Goal: Task Accomplishment & Management: Manage account settings

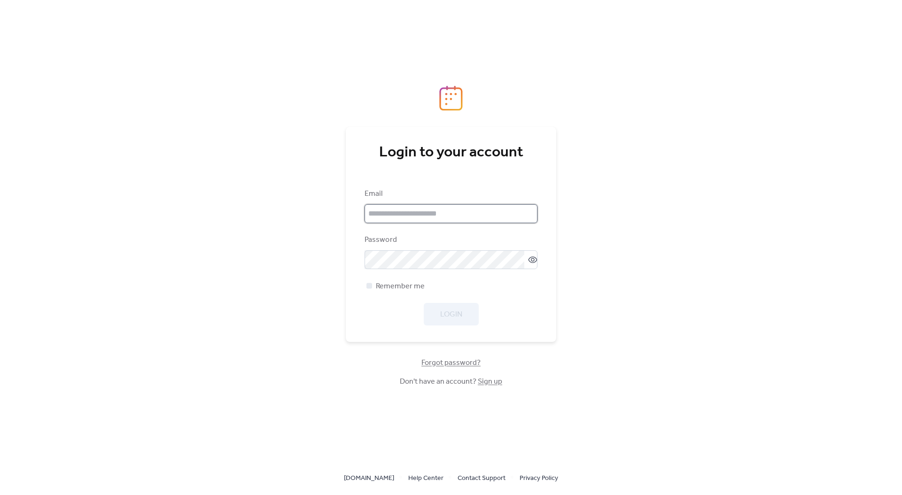
click at [487, 210] on input "email" at bounding box center [450, 213] width 173 height 19
type input "**********"
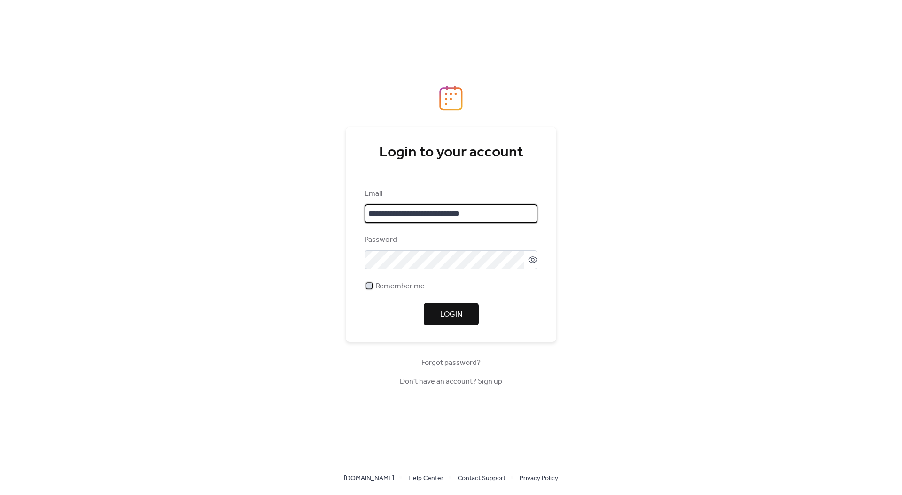
click at [391, 285] on span "Remember me" at bounding box center [400, 286] width 49 height 11
click at [444, 310] on span "Login" at bounding box center [451, 314] width 22 height 11
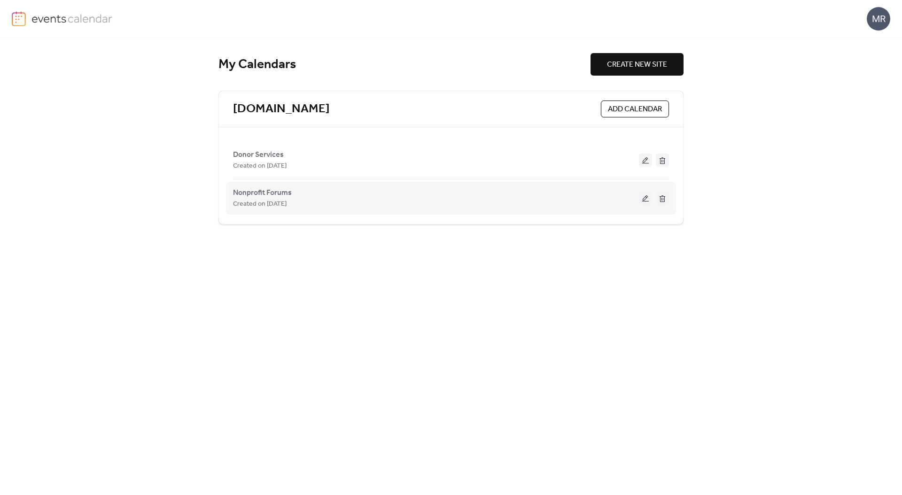
click at [441, 192] on div "Nonprofit Forums Created on [DATE]" at bounding box center [436, 198] width 406 height 23
click at [646, 203] on button at bounding box center [645, 198] width 13 height 14
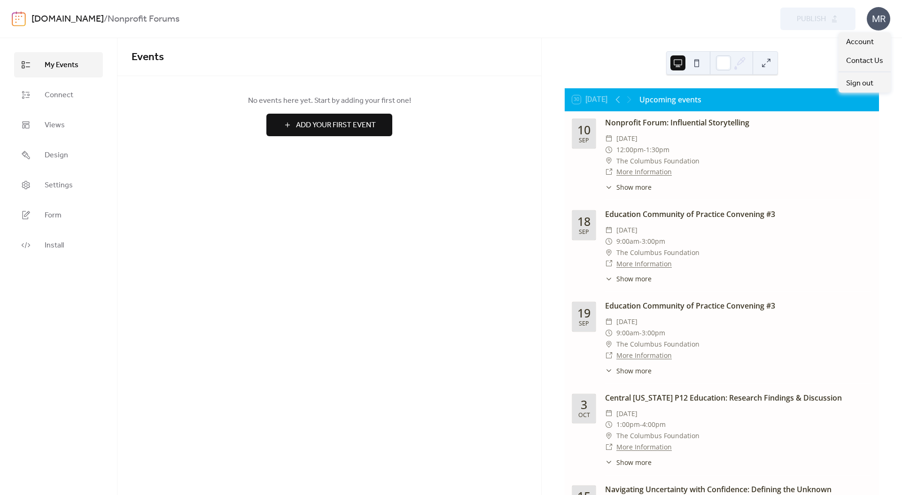
click at [872, 22] on div "MR" at bounding box center [877, 18] width 23 height 23
click at [871, 40] on span "Account" at bounding box center [860, 42] width 28 height 11
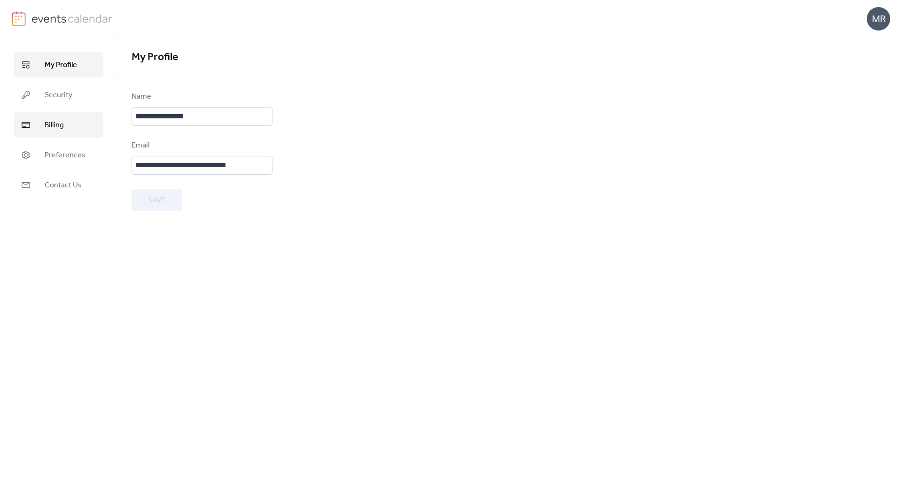
click at [45, 122] on span "Billing" at bounding box center [54, 125] width 19 height 11
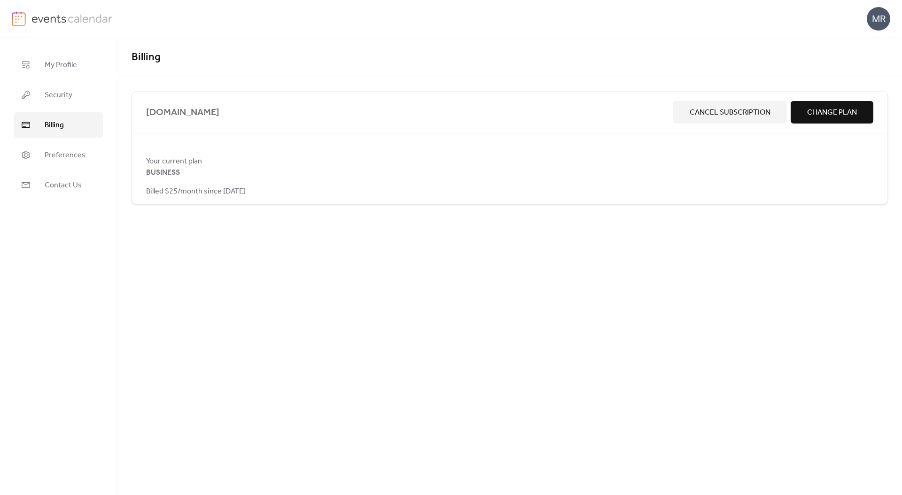
click at [415, 183] on div at bounding box center [509, 182] width 727 height 8
click at [204, 182] on div at bounding box center [509, 182] width 727 height 8
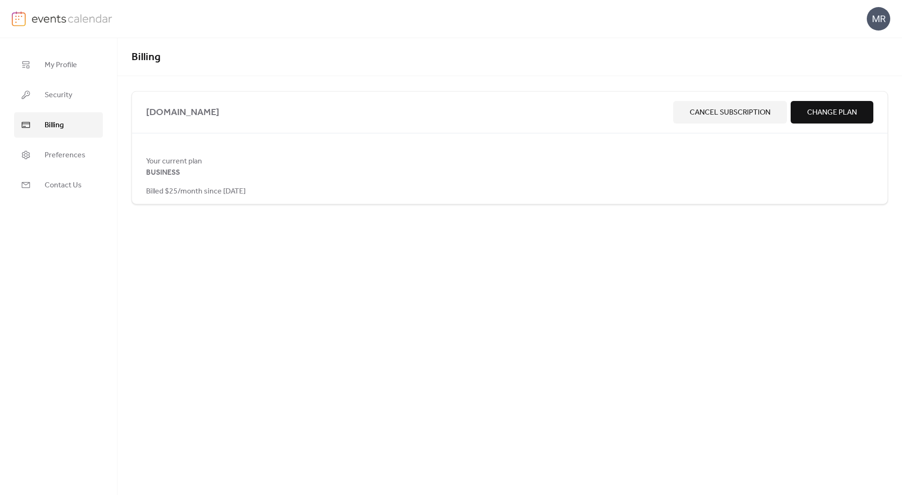
click at [204, 182] on div at bounding box center [509, 182] width 727 height 8
click at [58, 189] on span "Contact Us" at bounding box center [63, 185] width 37 height 11
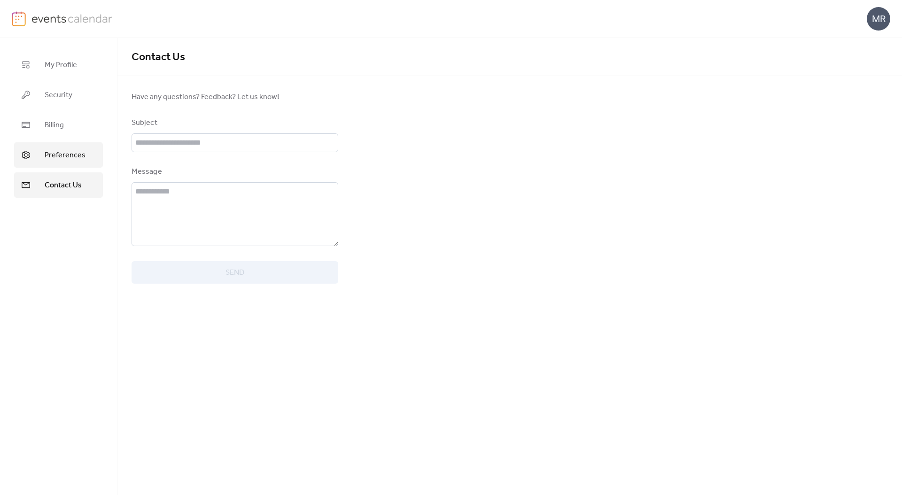
click at [70, 162] on link "Preferences" at bounding box center [58, 154] width 89 height 25
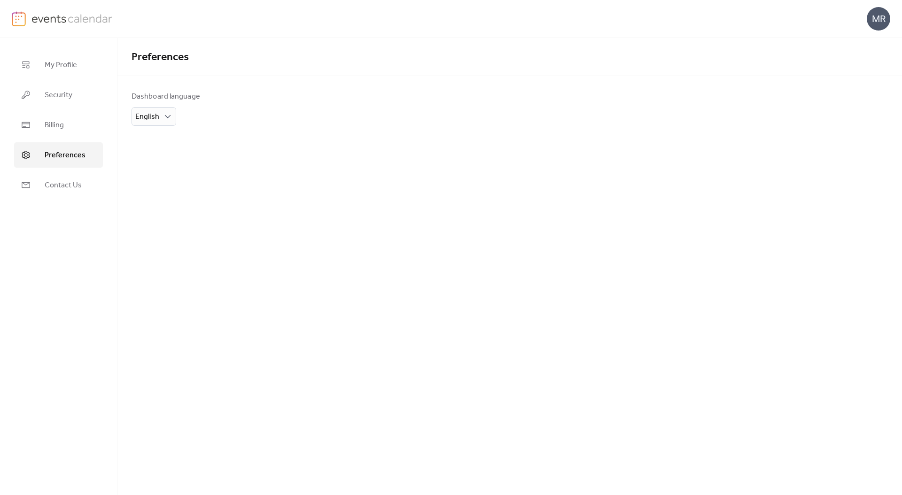
click at [63, 139] on ul "My Profile Security Billing Preferences Contact Us" at bounding box center [58, 125] width 89 height 146
click at [64, 126] on link "Billing" at bounding box center [58, 124] width 89 height 25
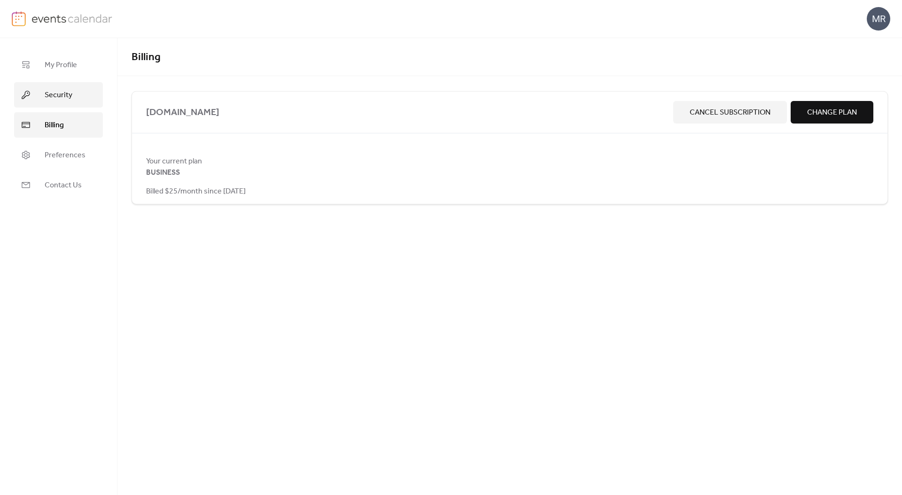
click at [50, 96] on span "Security" at bounding box center [59, 95] width 28 height 11
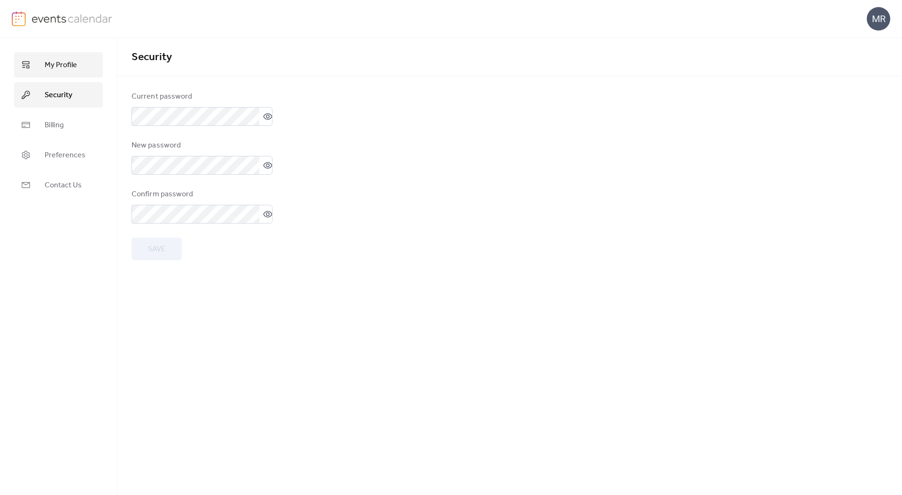
click at [51, 72] on link "My Profile" at bounding box center [58, 64] width 89 height 25
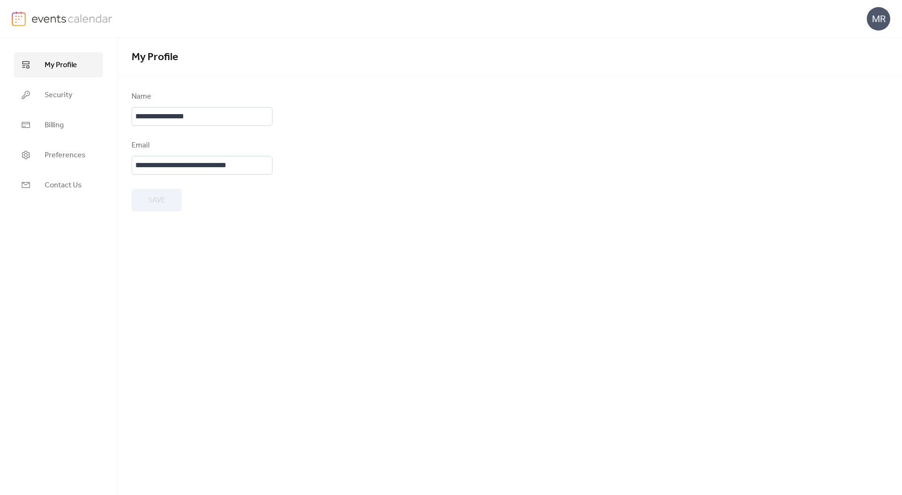
click at [54, 28] on div "MR" at bounding box center [451, 19] width 878 height 38
click at [55, 20] on img at bounding box center [71, 18] width 81 height 14
